Goal: Information Seeking & Learning: Learn about a topic

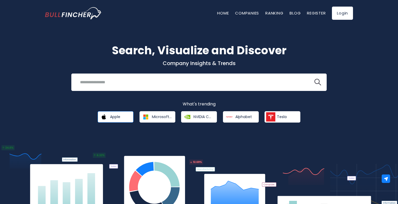
click at [118, 119] on link "Apple" at bounding box center [116, 116] width 36 height 11
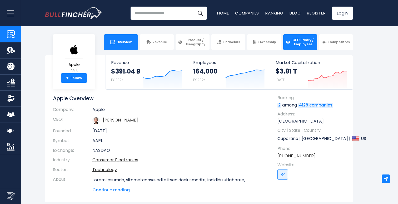
click at [303, 44] on span "CEO Salary / Employees" at bounding box center [303, 42] width 23 height 8
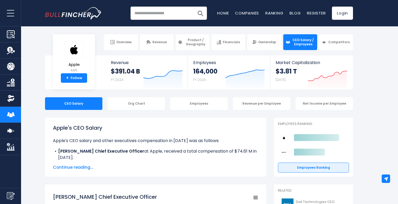
click at [191, 16] on input "search" at bounding box center [169, 13] width 76 height 13
type input "*"
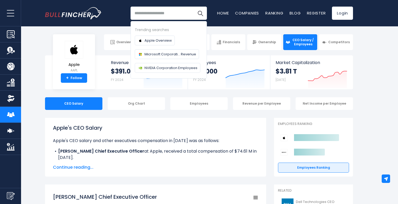
click at [364, 55] on body "Overview Revenue Product / Geography" at bounding box center [199, 102] width 398 height 204
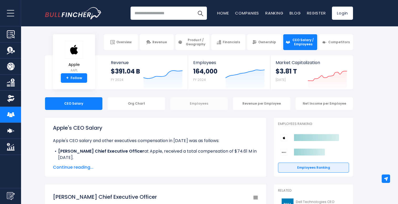
click at [188, 102] on div "Employees" at bounding box center [198, 103] width 57 height 13
